Goal: Task Accomplishment & Management: Complete application form

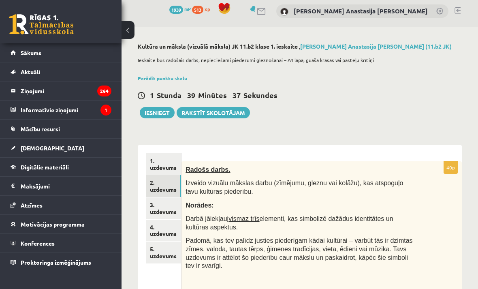
scroll to position [3, 0]
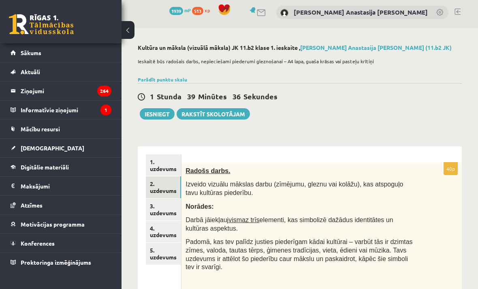
click at [157, 170] on link "1. uzdevums" at bounding box center [163, 165] width 35 height 22
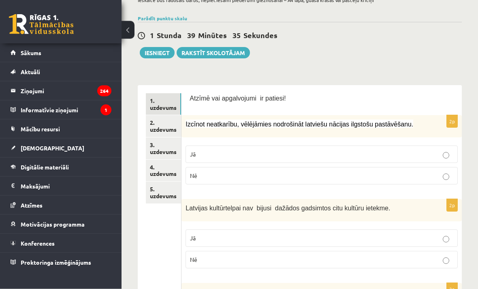
scroll to position [64, 0]
click at [158, 130] on link "2. uzdevums" at bounding box center [163, 126] width 35 height 22
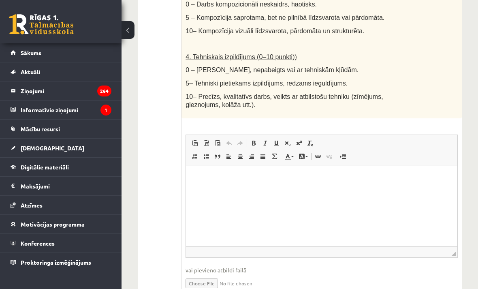
scroll to position [501, 0]
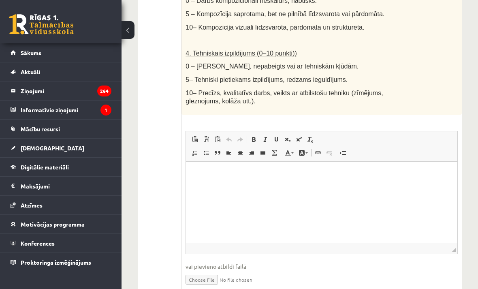
click at [209, 272] on input "file" at bounding box center [322, 279] width 272 height 17
type input "**********"
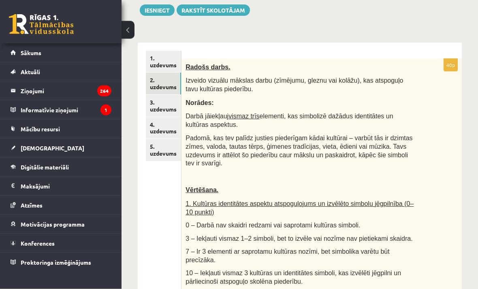
scroll to position [106, 0]
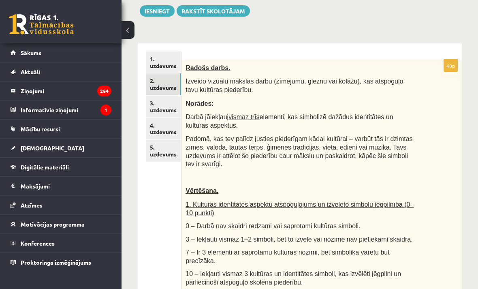
click at [173, 104] on link "3. uzdevums" at bounding box center [163, 107] width 35 height 22
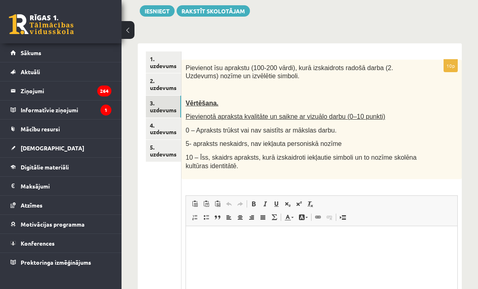
scroll to position [0, 0]
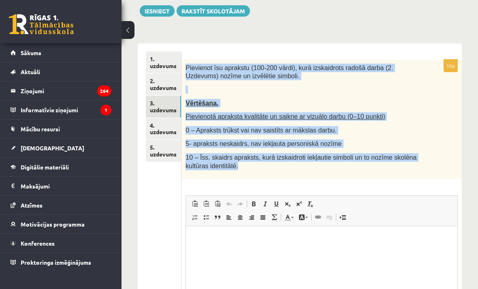
click at [172, 125] on link "4. uzdevums" at bounding box center [163, 129] width 35 height 22
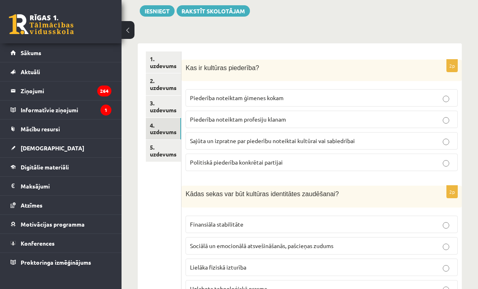
click at [164, 145] on link "5. uzdevums" at bounding box center [163, 151] width 35 height 22
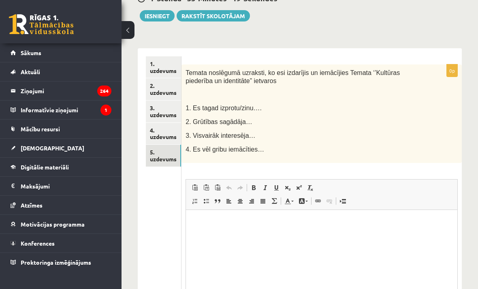
click at [171, 86] on link "2. uzdevums" at bounding box center [163, 89] width 35 height 22
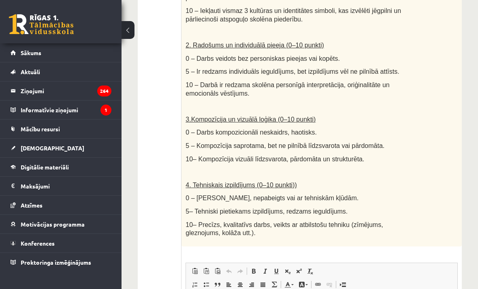
scroll to position [401, 0]
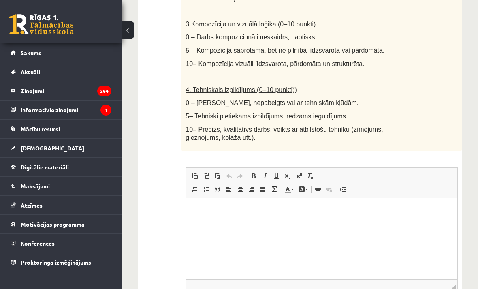
click at [278, 219] on html at bounding box center [321, 210] width 271 height 25
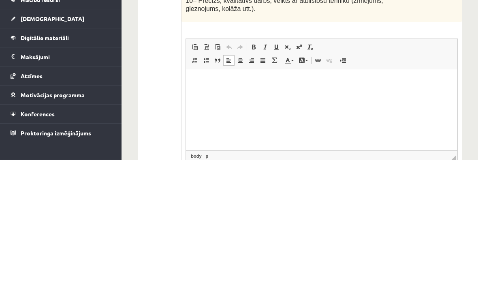
click at [234, 93] on html at bounding box center [321, 81] width 271 height 25
click at [198, 80] on p "Визуальный текстовый редактор, wiswyg-editor-user-answer-47434025262340" at bounding box center [321, 81] width 255 height 9
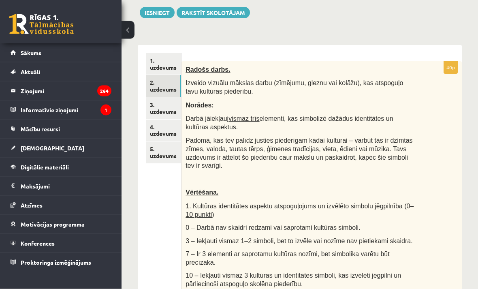
scroll to position [104, 0]
click at [169, 106] on link "3. uzdevums" at bounding box center [163, 108] width 35 height 22
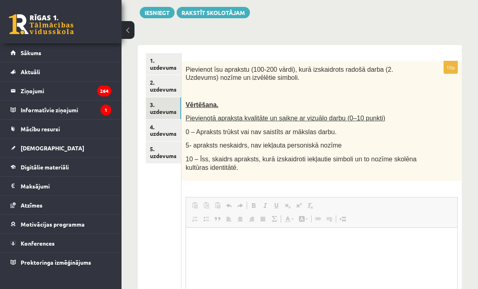
scroll to position [0, 0]
click at [177, 82] on link "2. uzdevums" at bounding box center [163, 86] width 35 height 22
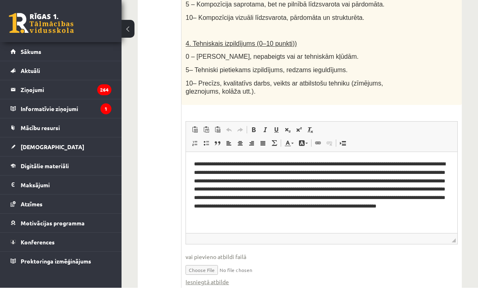
scroll to position [508, 0]
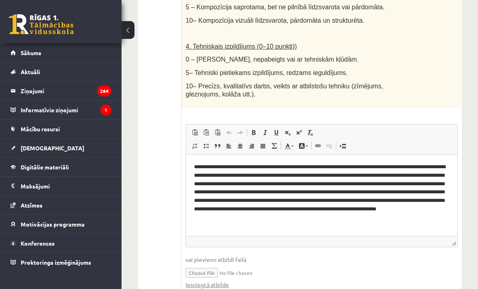
click at [199, 167] on p "**********" at bounding box center [321, 190] width 255 height 57
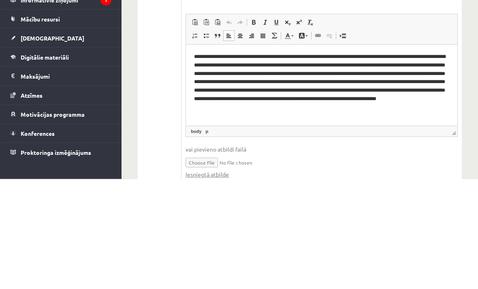
click at [202, 59] on p "**********" at bounding box center [321, 81] width 255 height 57
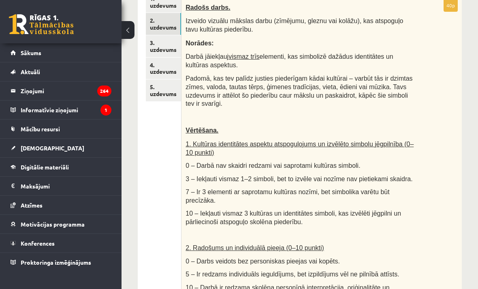
click at [173, 46] on link "3. uzdevums" at bounding box center [163, 46] width 35 height 22
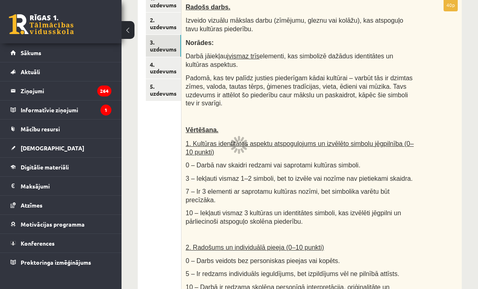
scroll to position [122, 0]
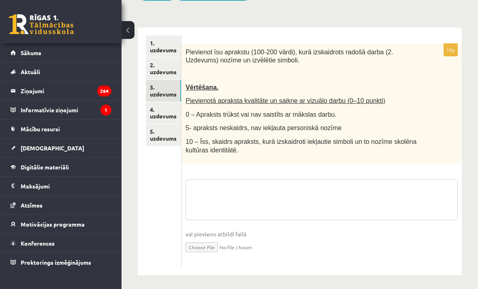
click at [342, 200] on textarea at bounding box center [322, 199] width 272 height 41
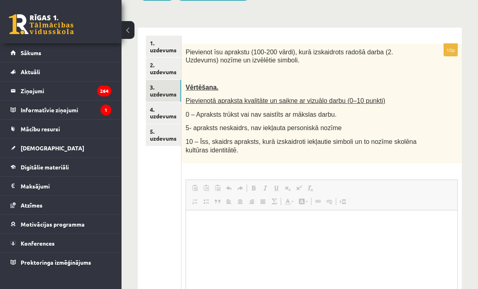
scroll to position [0, 0]
click at [228, 235] on html at bounding box center [321, 222] width 271 height 25
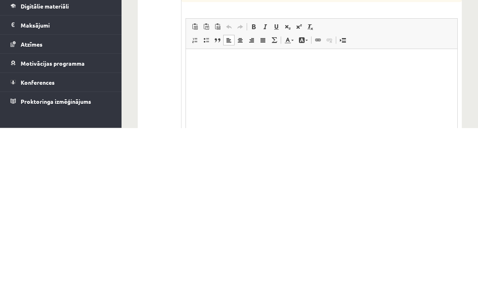
click at [219, 71] on html at bounding box center [321, 61] width 271 height 25
click at [192, 63] on html at bounding box center [321, 61] width 271 height 25
click at [198, 63] on p "Визуальный текстовый редактор, wiswyg-editor-user-answer-47433860099320" at bounding box center [321, 61] width 255 height 9
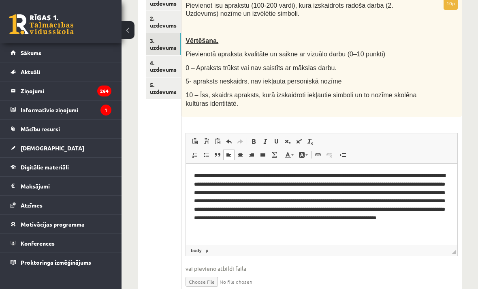
scroll to position [156, 0]
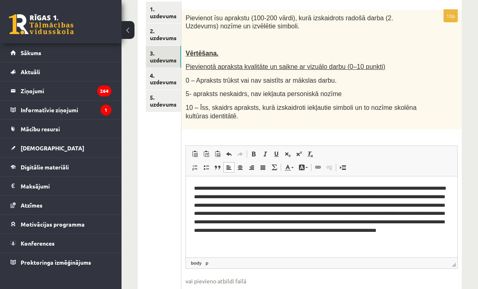
click at [166, 79] on link "4. uzdevums" at bounding box center [163, 79] width 35 height 22
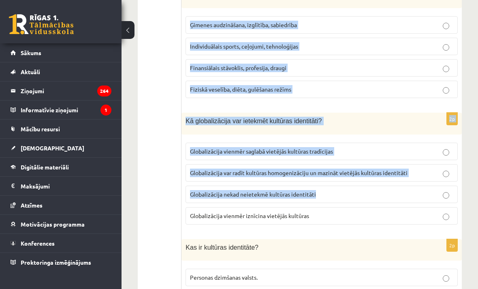
scroll to position [1145, 0]
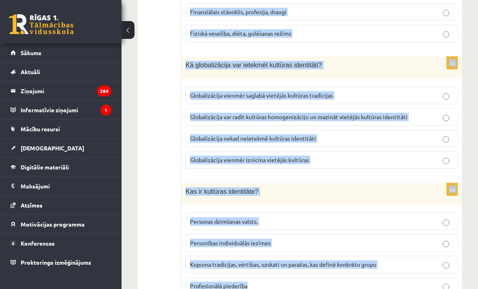
copy form "Kas ir kultūras piederība? Piederība noteiktam ģimenes kokam Piederība noteikta…"
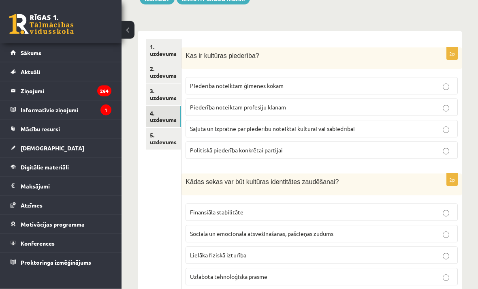
scroll to position [118, 0]
click at [418, 129] on p "Sajūta un izpratne par piederību noteiktai kultūrai vai sabiedrībai" at bounding box center [321, 128] width 263 height 9
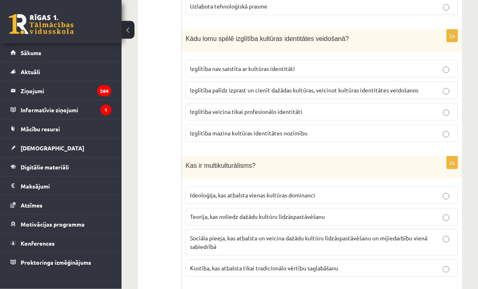
scroll to position [388, 0]
click at [429, 87] on p "Izglītība palīdz izprast un cienīt dažādas kultūras, veicinot kultūras identitā…" at bounding box center [321, 90] width 263 height 9
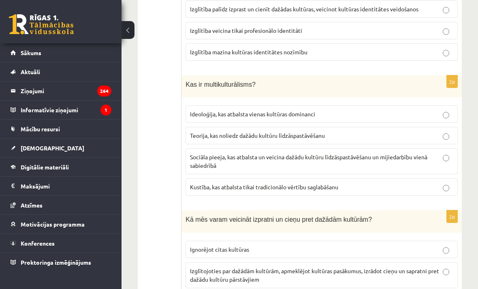
scroll to position [497, 0]
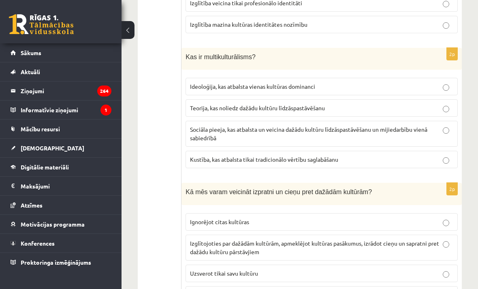
click at [434, 133] on p "Sociāla pieeja, kas atbalsta un veicina dažādu kultūru līdzāspastāvēšanu un mij…" at bounding box center [321, 133] width 263 height 17
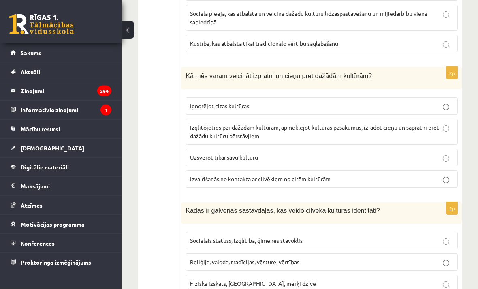
scroll to position [613, 0]
click at [422, 133] on p "Izglītojoties par dažādām kultūrām, apmeklējot kultūras pasākumus, izrādot cieņ…" at bounding box center [321, 131] width 263 height 17
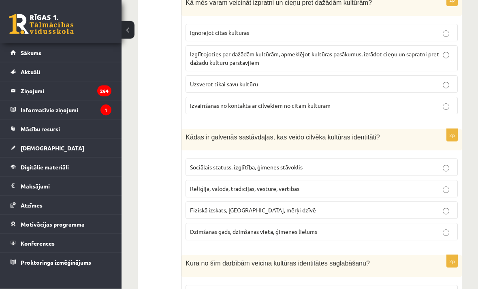
scroll to position [686, 0]
click at [411, 185] on p "Reliģija, valoda, tradīcijas, vēsture, vērtības" at bounding box center [321, 188] width 263 height 9
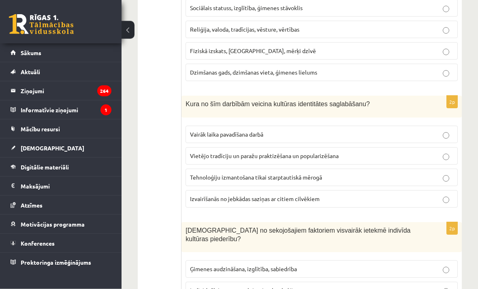
scroll to position [845, 0]
click at [427, 156] on p "Vietējo tradīciju un paražu praktizēšana un popularizēšana" at bounding box center [321, 155] width 263 height 9
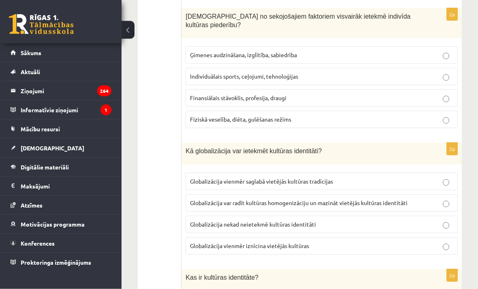
scroll to position [1059, 0]
click at [438, 198] on p "Globalizācija var radīt kultūras homogenizāciju un mazināt vietējās kultūras id…" at bounding box center [321, 202] width 263 height 9
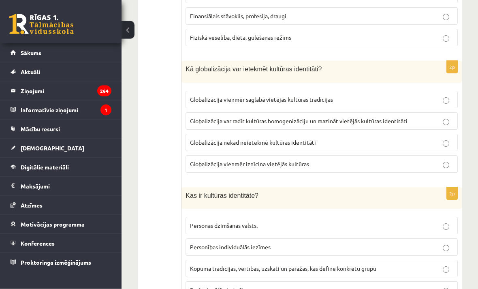
scroll to position [1145, 0]
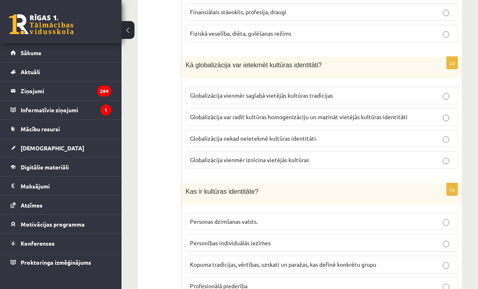
click at [428, 260] on label "Kopuma tradīcijas, vērtības, uzskati un paražas, kas definē konkrētu grupu" at bounding box center [322, 264] width 272 height 17
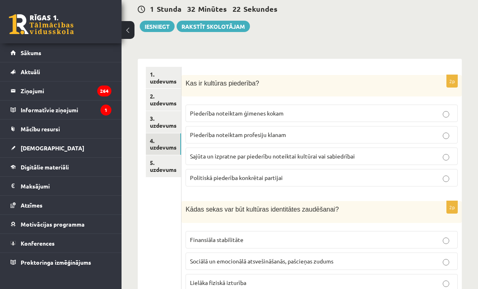
click at [167, 166] on link "5. uzdevums" at bounding box center [163, 166] width 35 height 22
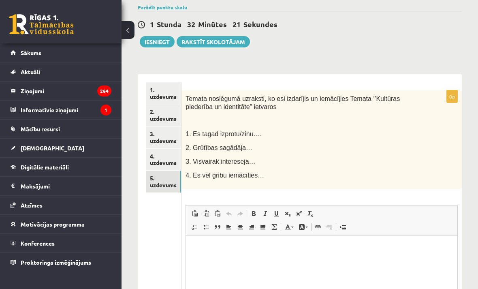
scroll to position [0, 0]
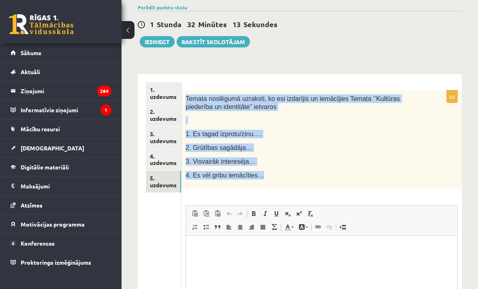
click at [171, 225] on ul "1. uzdevums 2. uzdevums 3. uzdevums 4. uzdevums 5. uzdevums" at bounding box center [164, 227] width 36 height 291
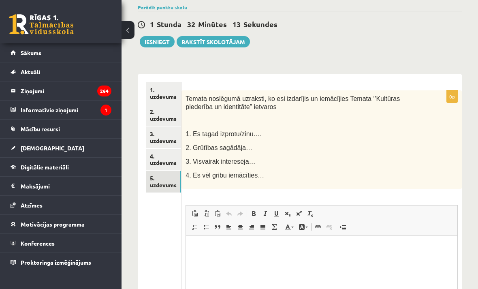
scroll to position [157, 0]
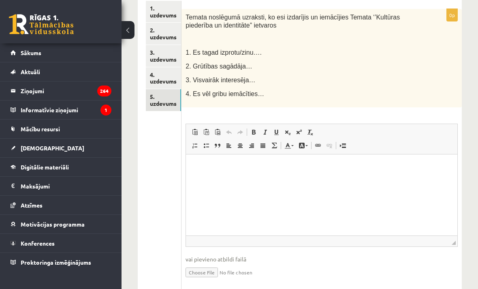
click at [259, 179] on html at bounding box center [321, 166] width 271 height 25
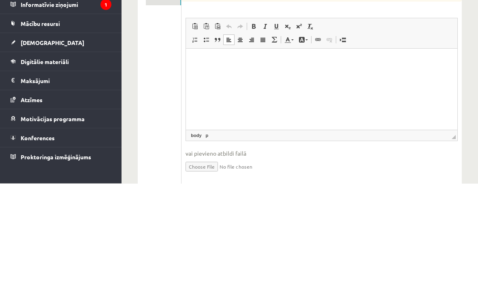
click at [235, 71] on html at bounding box center [321, 61] width 271 height 25
click at [199, 64] on p "Визуальный текстовый редактор, wiswyg-editor-user-answer-47433853898360" at bounding box center [321, 61] width 255 height 9
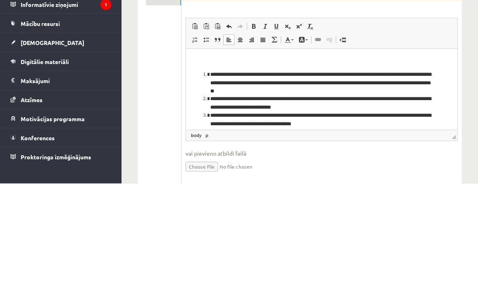
scroll to position [0, 0]
click at [252, 75] on li "**********" at bounding box center [321, 82] width 222 height 25
click at [241, 73] on li "**********" at bounding box center [321, 82] width 222 height 25
click at [228, 129] on span at bounding box center [229, 132] width 6 height 6
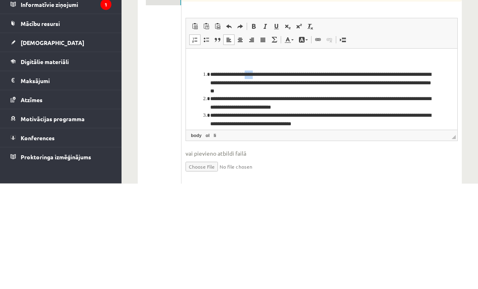
click at [241, 72] on li "**********" at bounding box center [321, 82] width 222 height 25
click at [240, 71] on li "**********" at bounding box center [321, 82] width 222 height 25
click at [247, 73] on li "**********" at bounding box center [321, 82] width 222 height 25
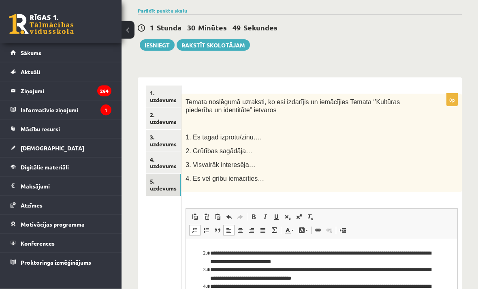
scroll to position [72, 0]
click at [162, 43] on button "Iesniegt" at bounding box center [157, 44] width 35 height 11
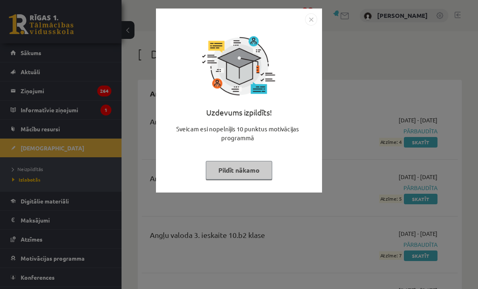
click at [263, 166] on button "Pildīt nākamo" at bounding box center [239, 170] width 66 height 19
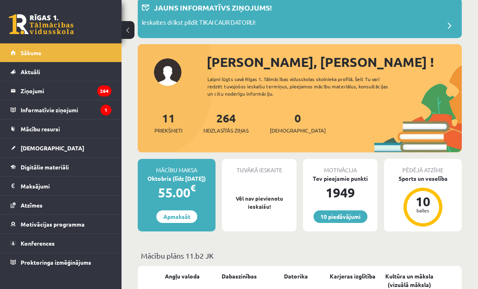
scroll to position [50, 0]
